Goal: Navigation & Orientation: Find specific page/section

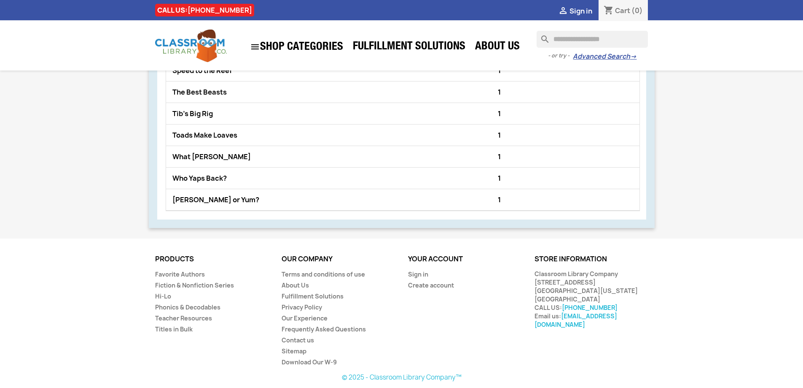
scroll to position [669, 0]
click at [174, 275] on link "Favorite Authors" at bounding box center [180, 274] width 50 height 8
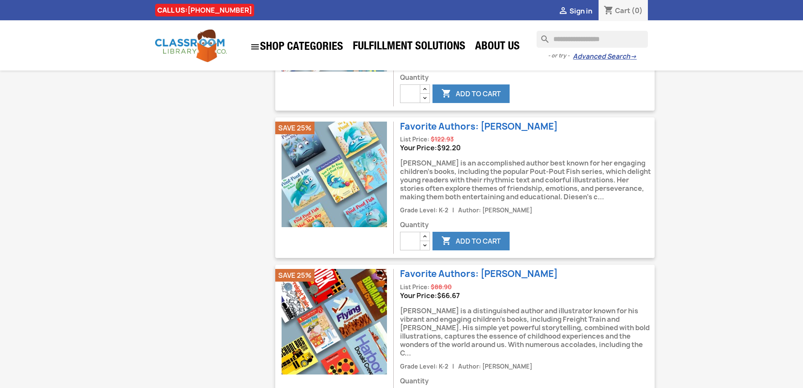
scroll to position [1392, 0]
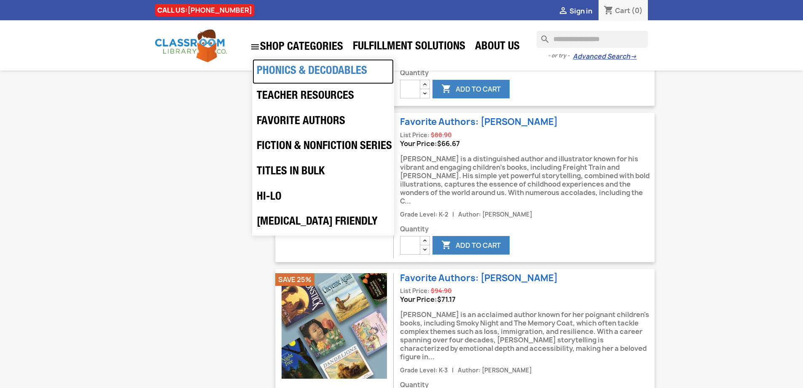
click at [288, 69] on link "Phonics & Decodables" at bounding box center [323, 71] width 141 height 25
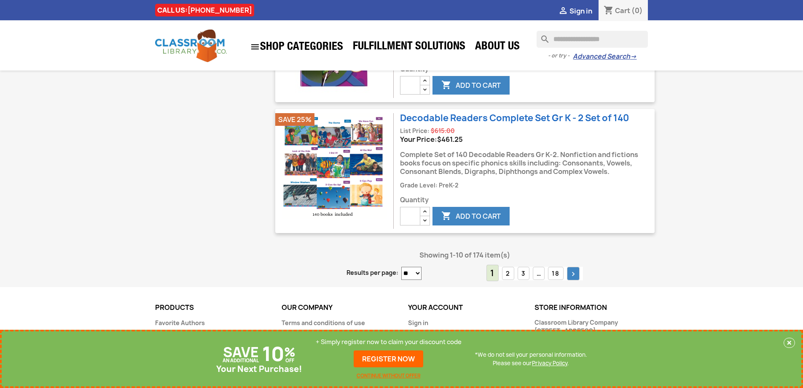
scroll to position [1408, 0]
